Goal: Check status

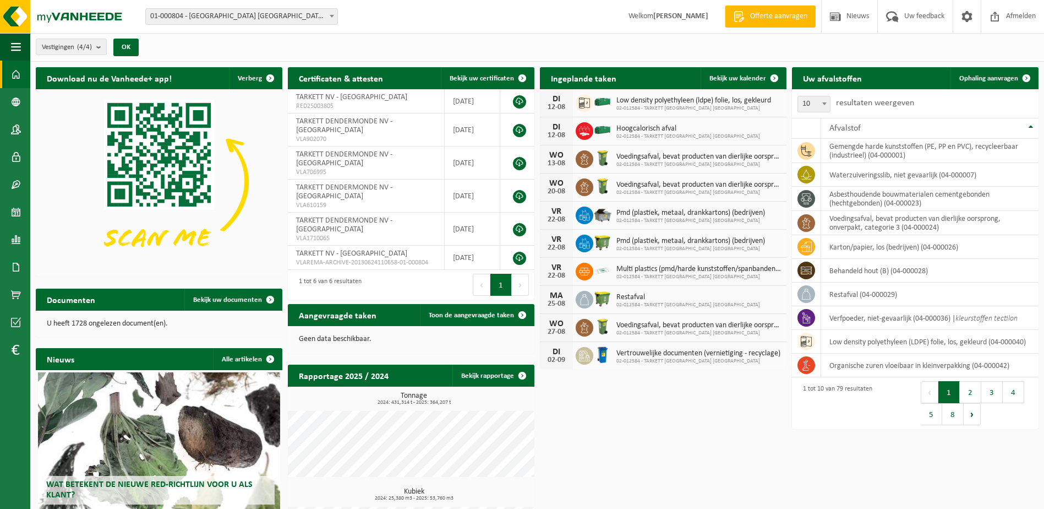
click at [259, 10] on span "01-000804 - [GEOGRAPHIC_DATA] [GEOGRAPHIC_DATA] - [GEOGRAPHIC_DATA]" at bounding box center [242, 16] width 192 height 15
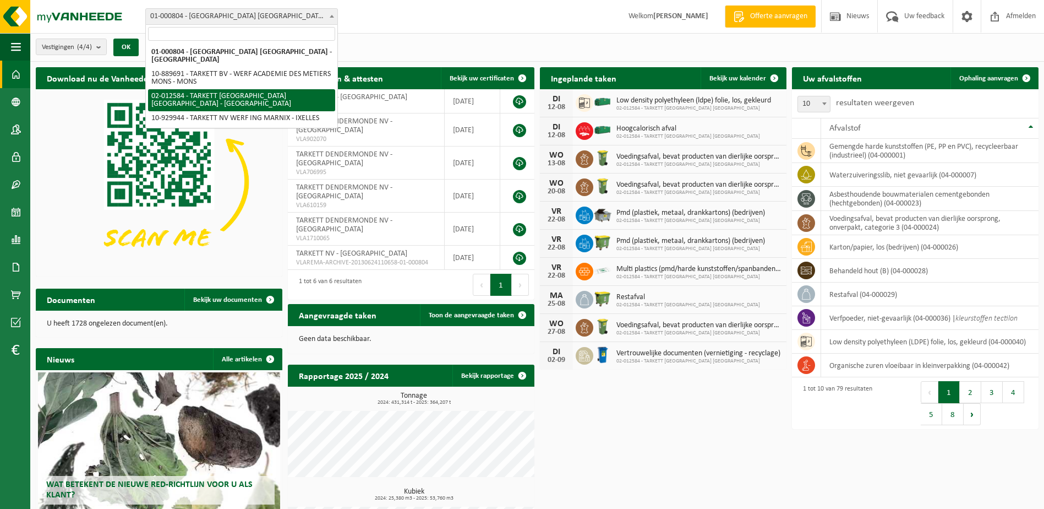
select select "2436"
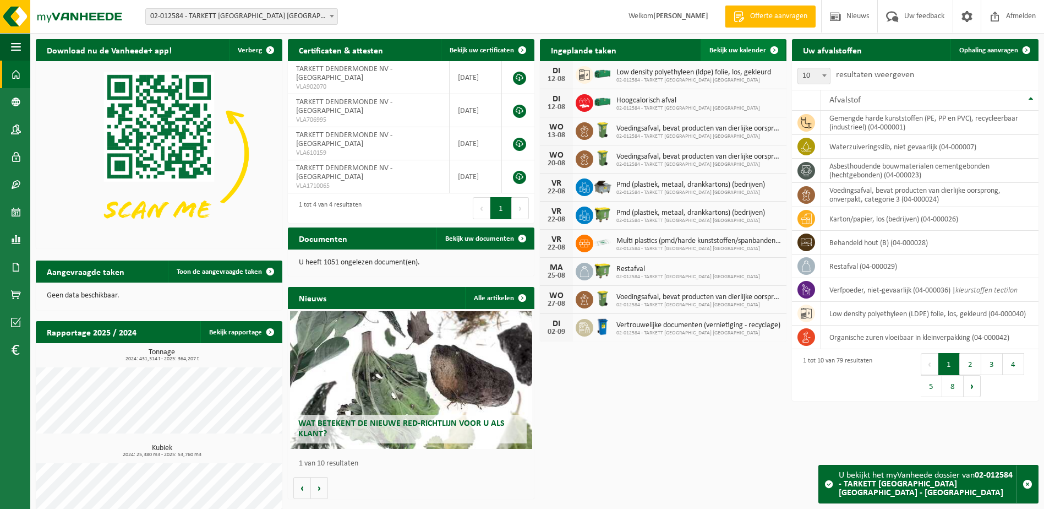
click at [728, 50] on span "Bekijk uw kalender" at bounding box center [738, 50] width 57 height 7
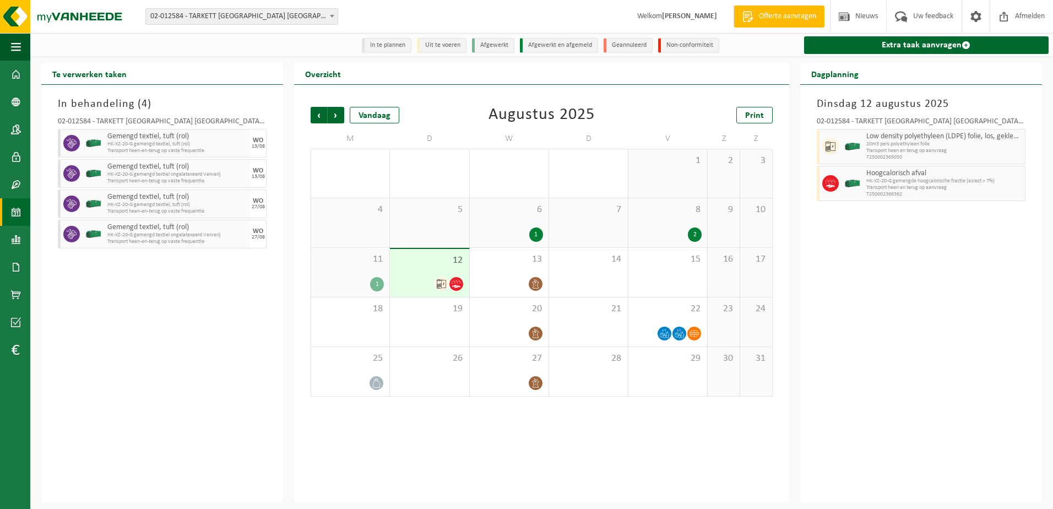
click at [412, 280] on div at bounding box center [429, 283] width 68 height 15
click at [511, 321] on div "20" at bounding box center [509, 321] width 79 height 49
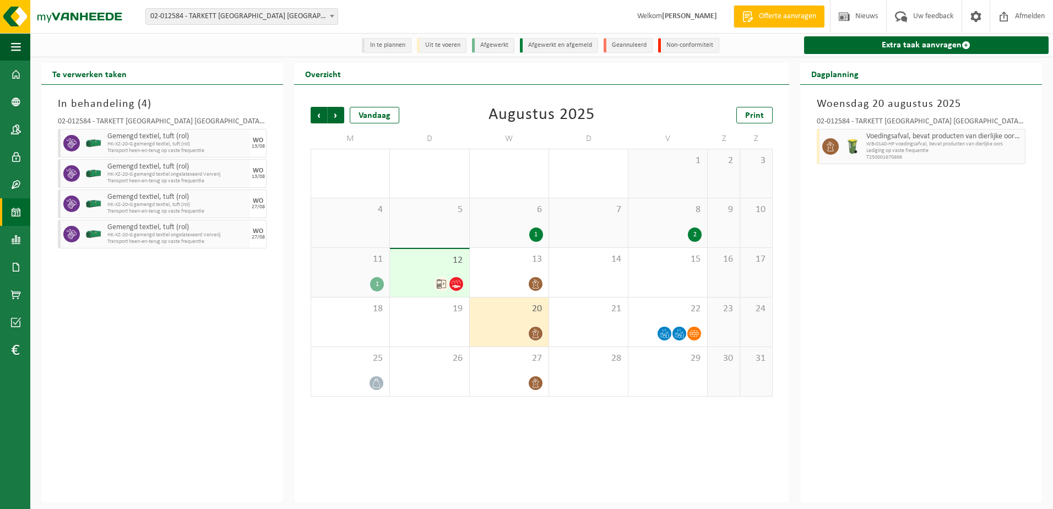
click at [202, 423] on div "In behandeling ( 4 ) 02-012584 - TARKETT DENDERMONDE NV - DENDERMONDE Gemengd t…" at bounding box center [162, 293] width 242 height 417
click at [415, 274] on div "12" at bounding box center [429, 273] width 79 height 48
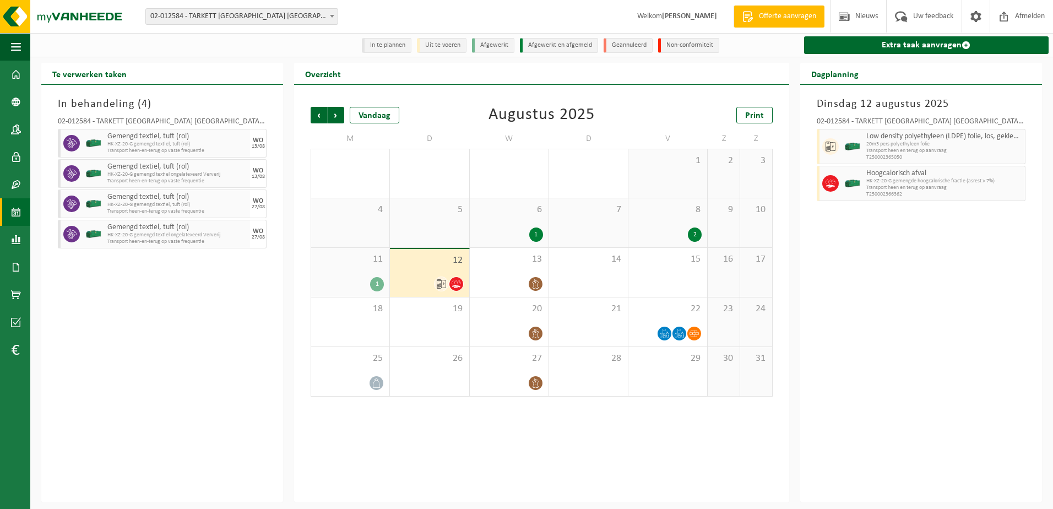
click at [906, 371] on div "Dinsdag 12 augustus 2025 02-012584 - TARKETT DENDERMONDE NV - DENDERMONDE Low d…" at bounding box center [921, 293] width 242 height 417
click at [202, 357] on div "In behandeling ( 4 ) 02-012584 - TARKETT DENDERMONDE NV - DENDERMONDE Gemengd t…" at bounding box center [162, 293] width 242 height 417
click at [343, 439] on div "Vorige Volgende Vandaag Augustus 2025 Print M D W D V Z Z 28 1 29 30 2 1 31 1 2…" at bounding box center [541, 293] width 495 height 417
